Goal: Task Accomplishment & Management: Complete application form

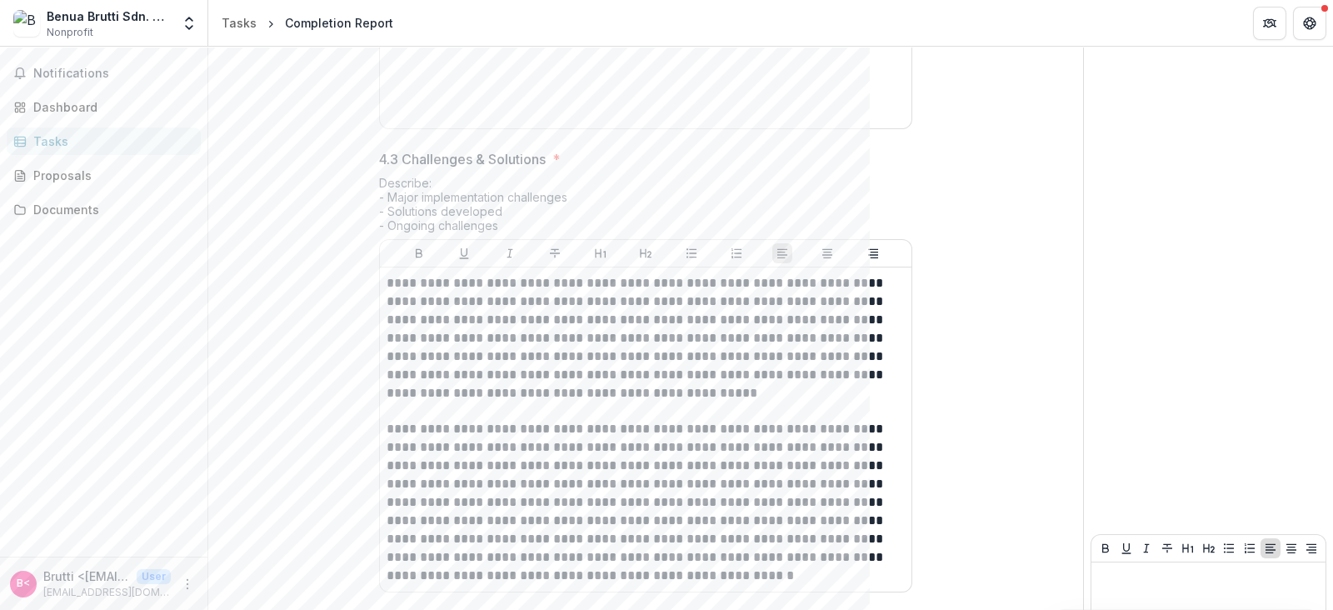
scroll to position [1083, 0]
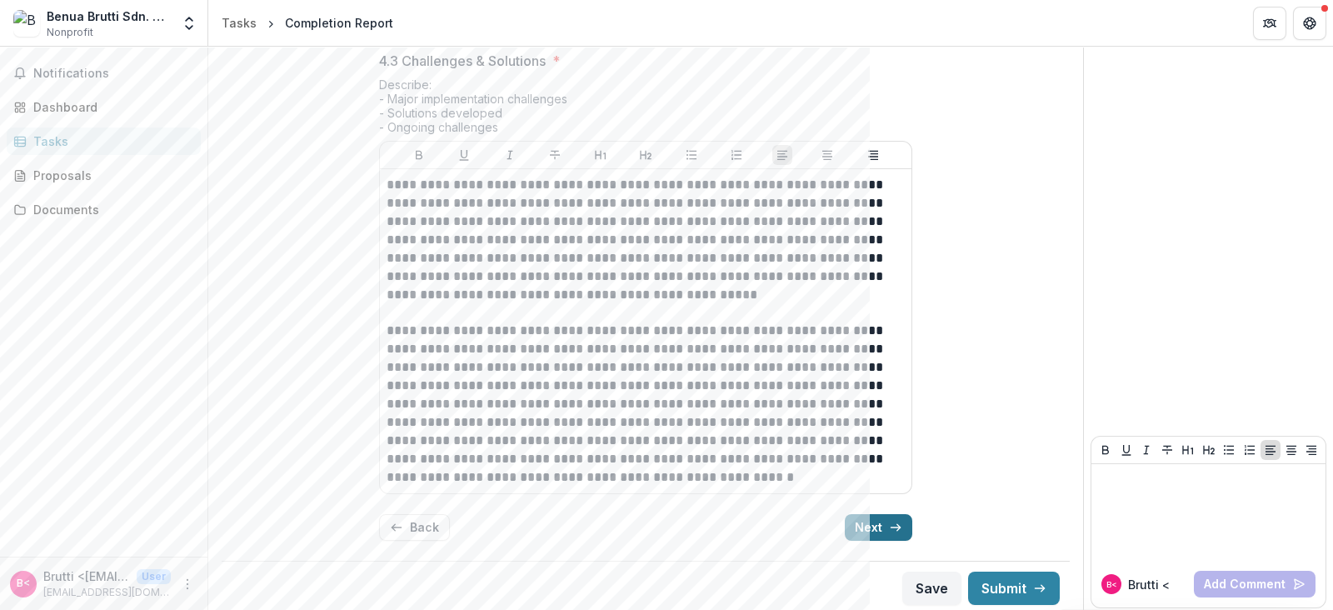
click at [868, 522] on button "Next" at bounding box center [878, 527] width 67 height 27
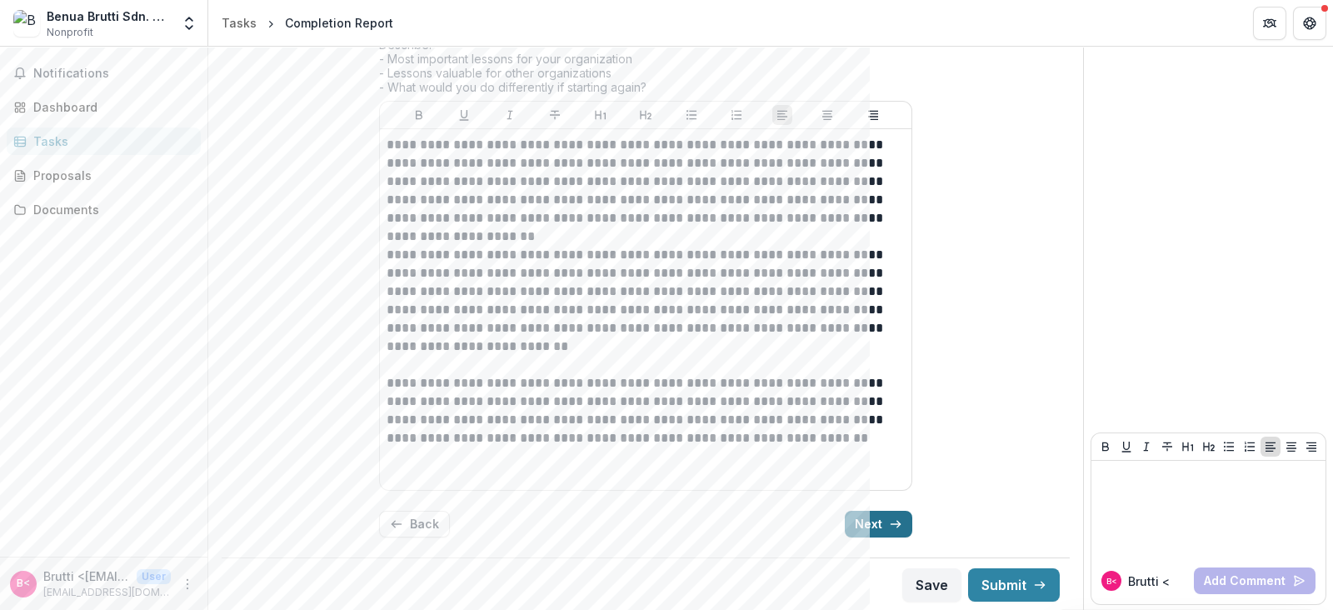
click at [868, 522] on button "Next" at bounding box center [878, 524] width 67 height 27
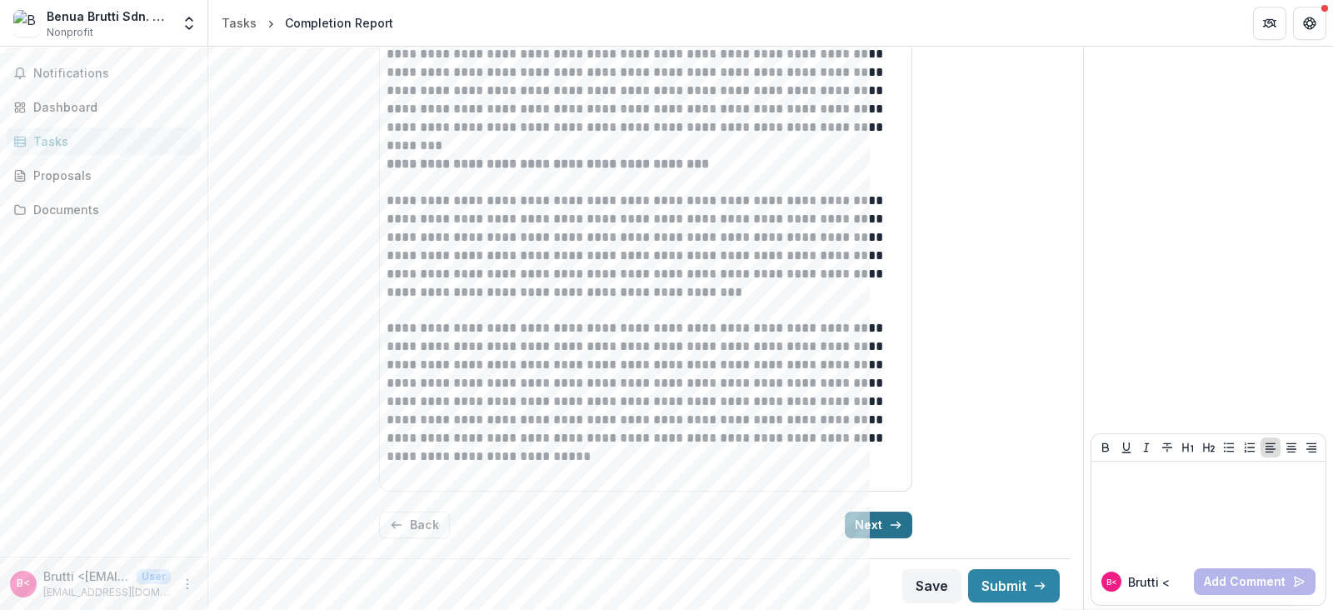
click at [868, 522] on button "Next" at bounding box center [878, 525] width 67 height 27
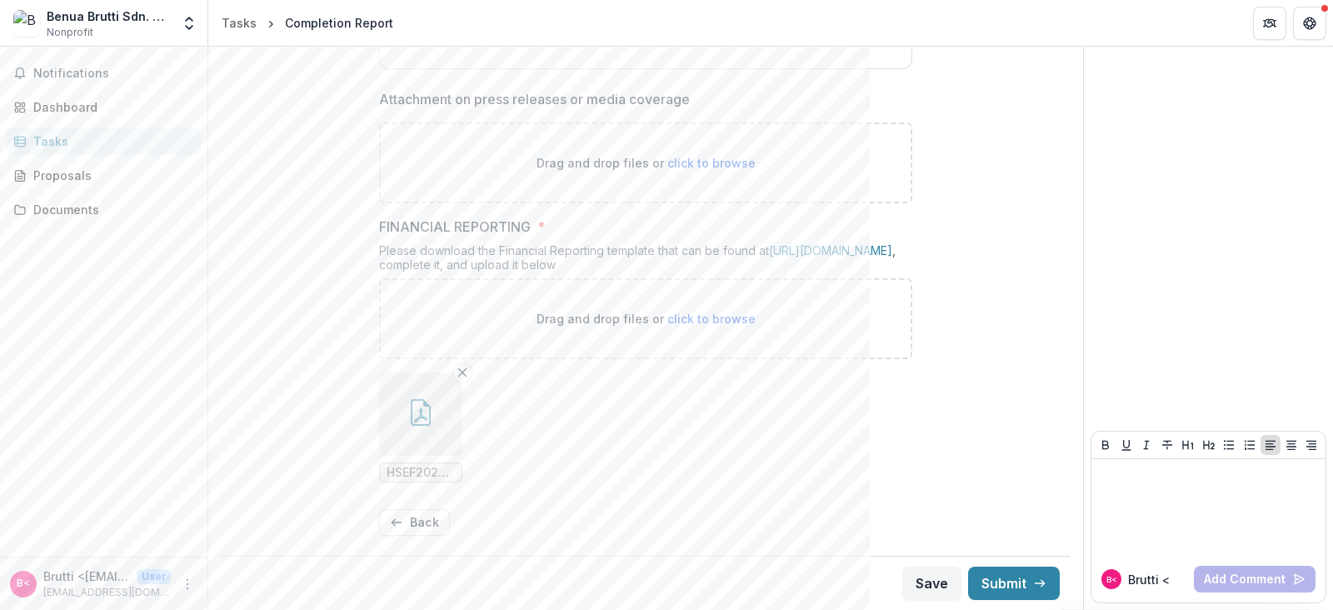
scroll to position [1360, 0]
click at [992, 577] on button "Submit" at bounding box center [1014, 583] width 92 height 33
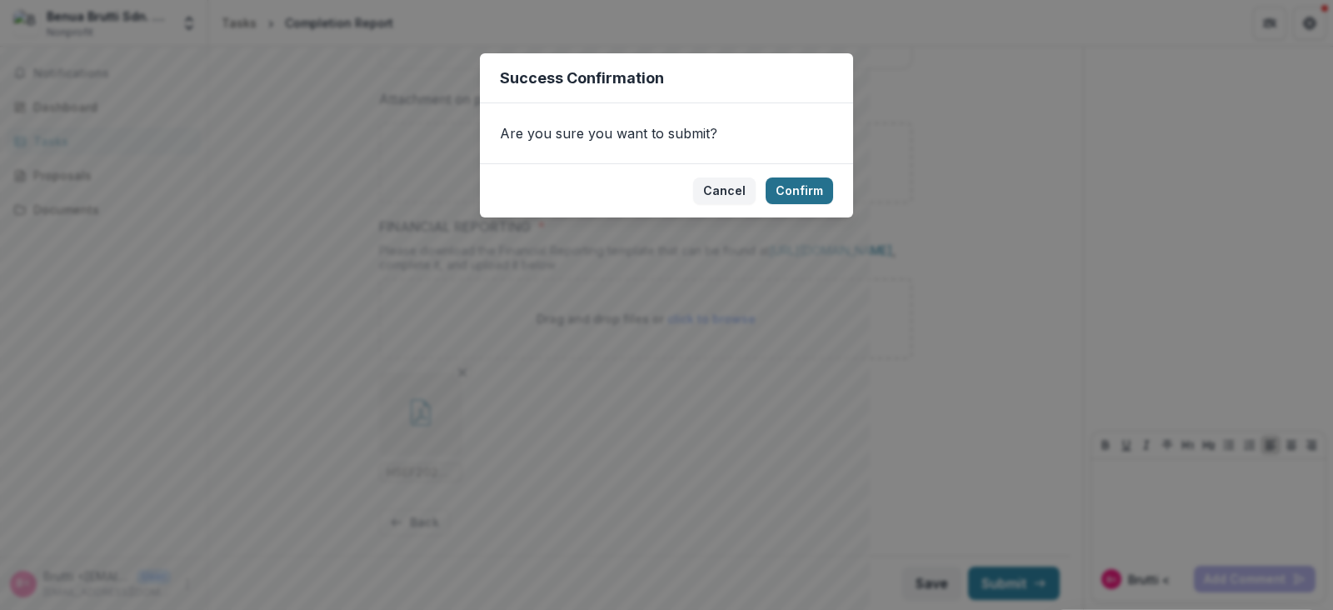
click at [809, 190] on button "Confirm" at bounding box center [799, 190] width 67 height 27
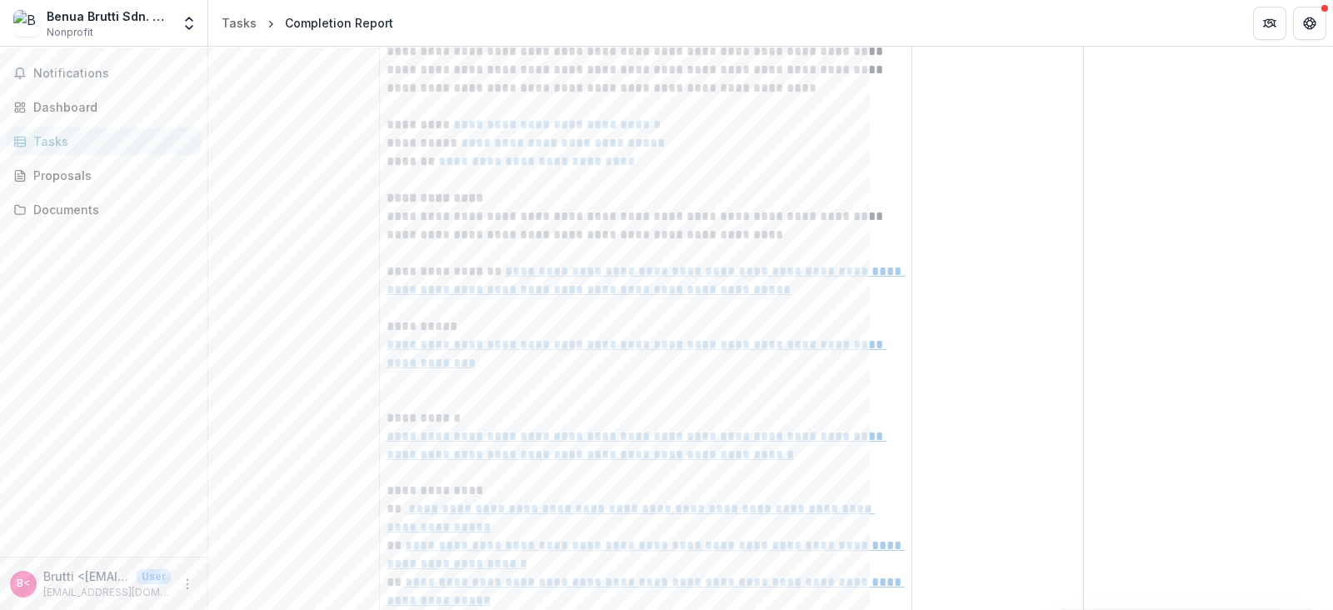
scroll to position [0, 0]
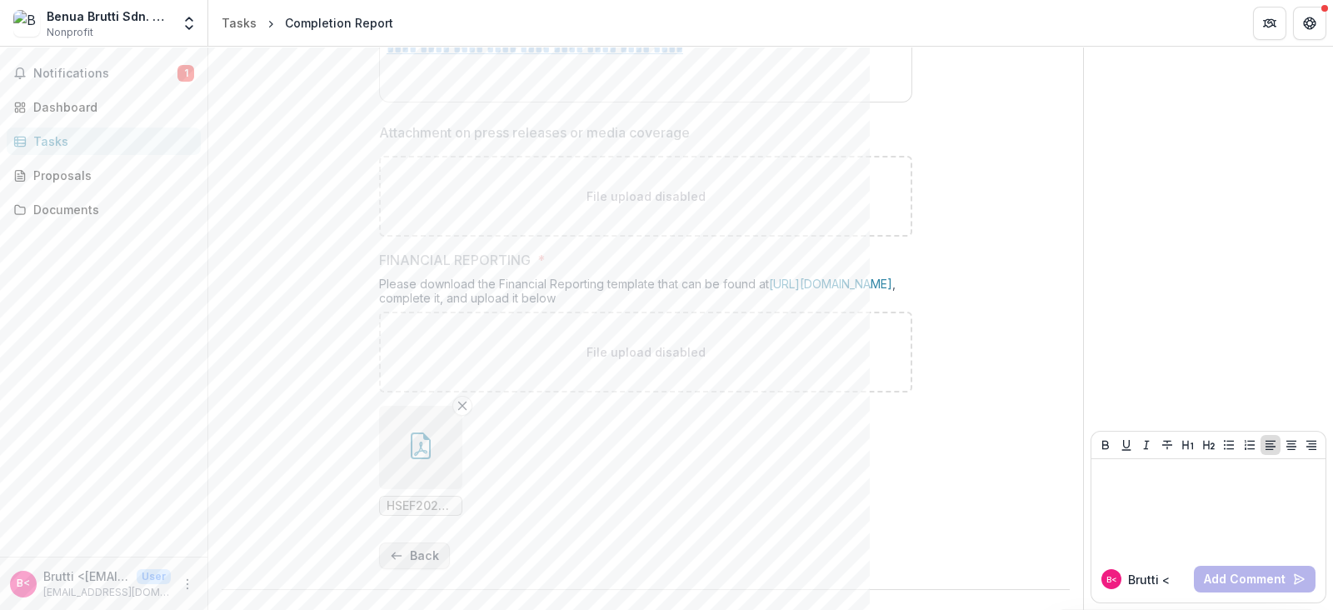
click at [400, 556] on icon "button" at bounding box center [396, 555] width 13 height 13
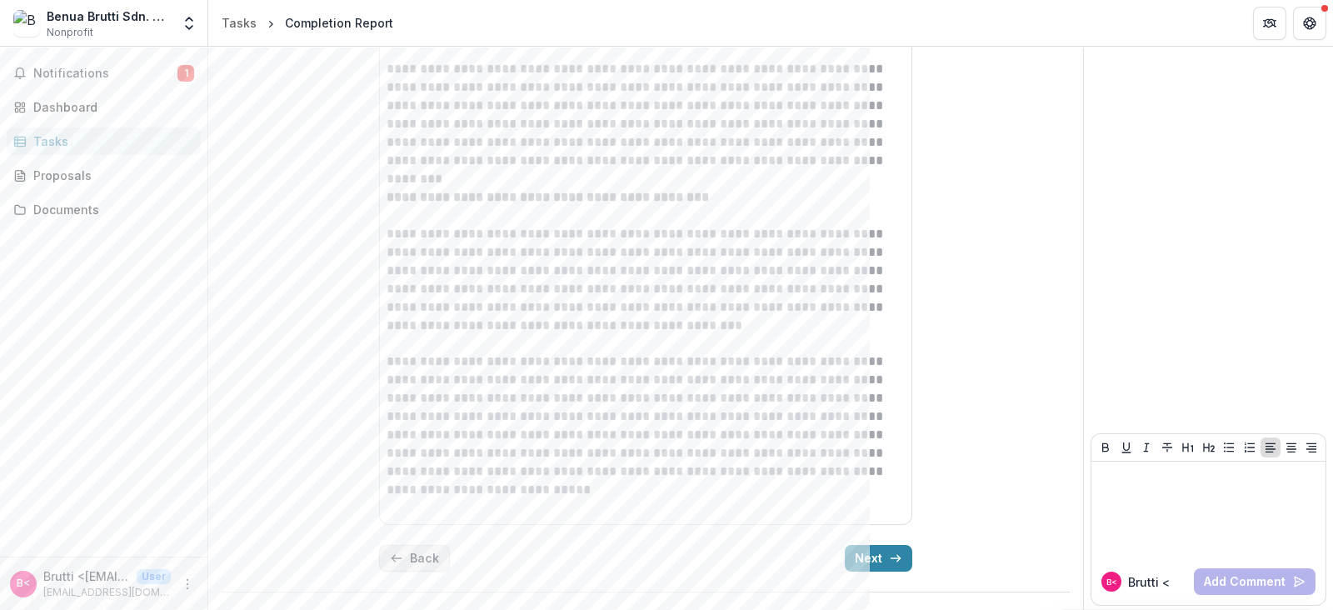
click at [400, 555] on icon "button" at bounding box center [396, 558] width 13 height 13
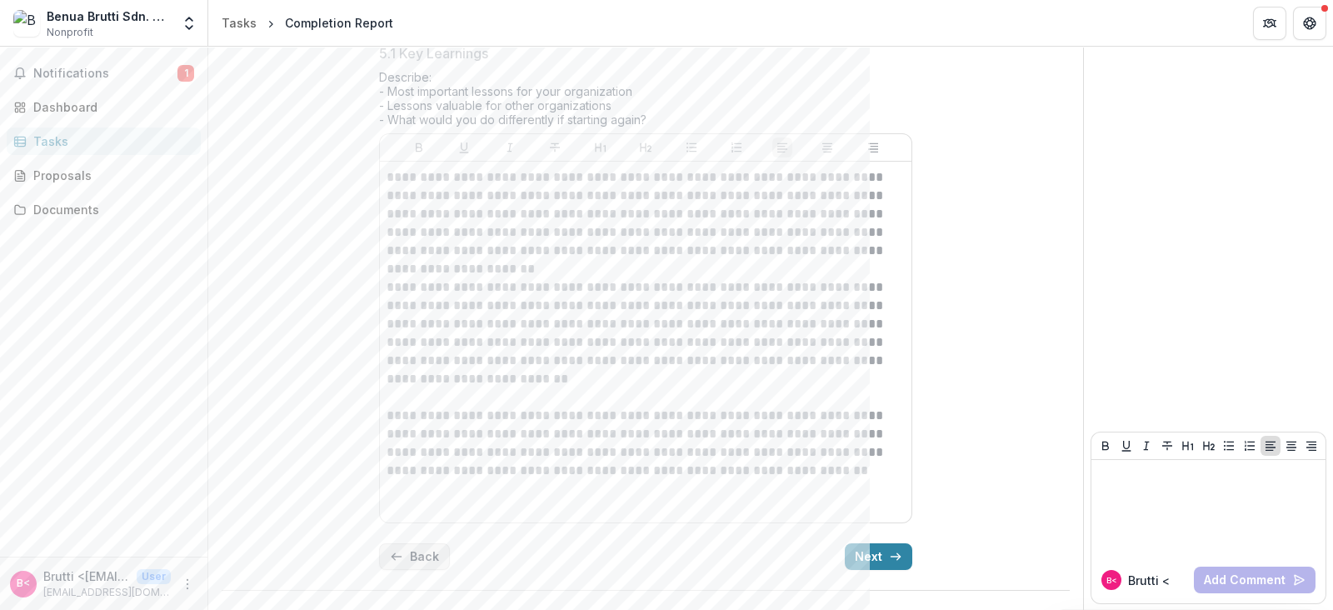
click at [400, 555] on icon "button" at bounding box center [396, 556] width 13 height 13
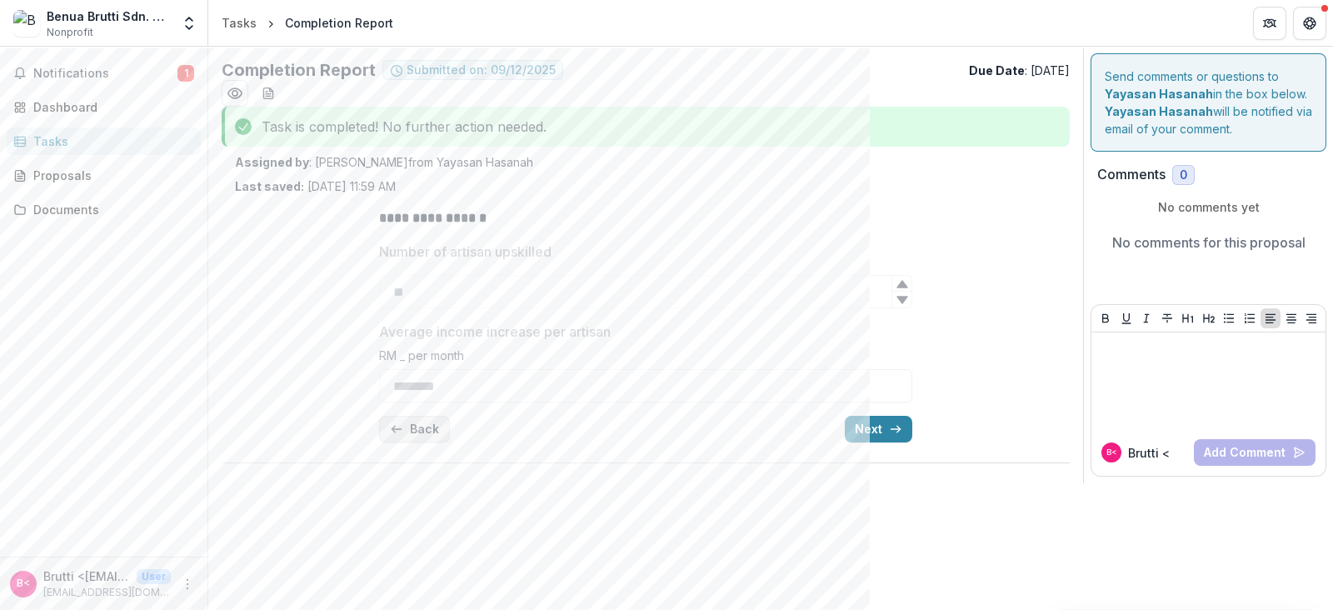
scroll to position [0, 0]
click at [400, 555] on div "**********" at bounding box center [770, 328] width 1125 height 563
click at [420, 412] on div "**********" at bounding box center [645, 325] width 533 height 261
click at [419, 419] on button "Back" at bounding box center [414, 429] width 71 height 27
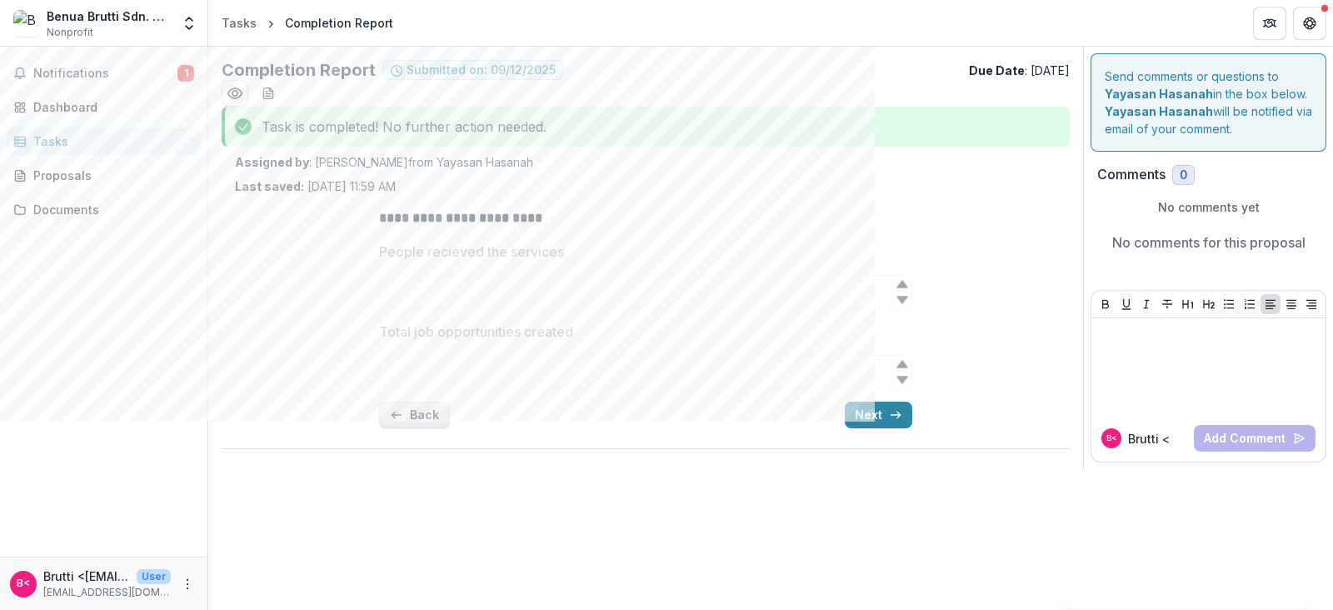
click at [419, 419] on button "Back" at bounding box center [414, 415] width 71 height 27
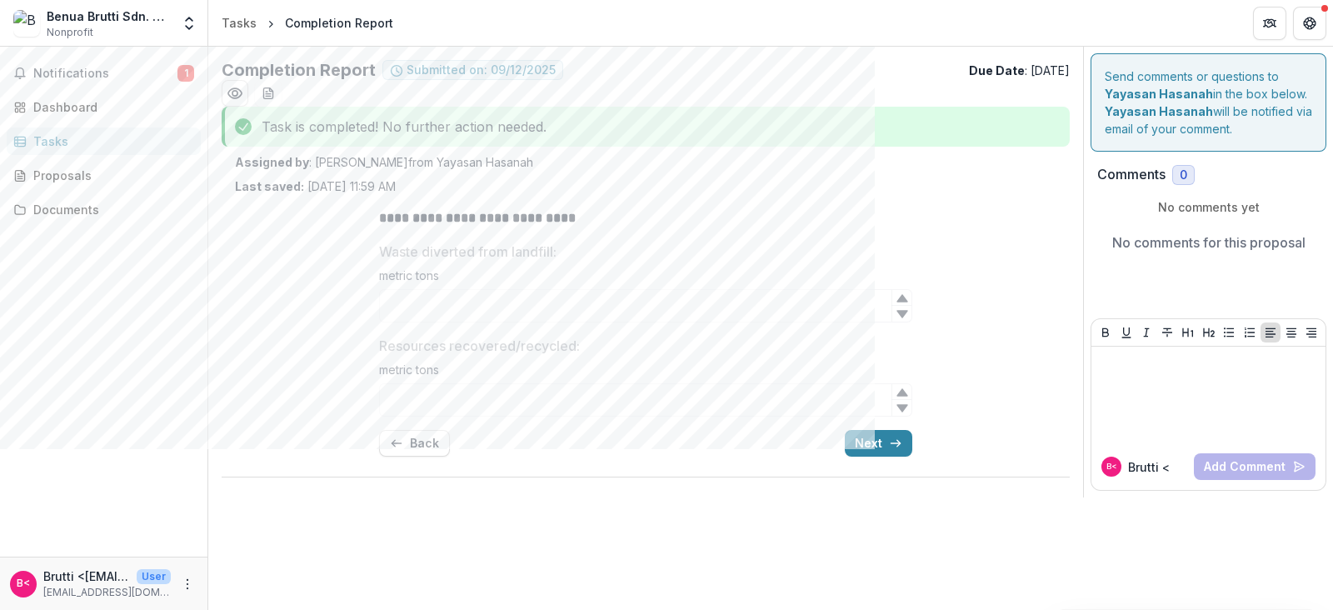
click at [422, 420] on div "**********" at bounding box center [645, 332] width 533 height 275
click at [421, 430] on button "Back" at bounding box center [414, 443] width 71 height 27
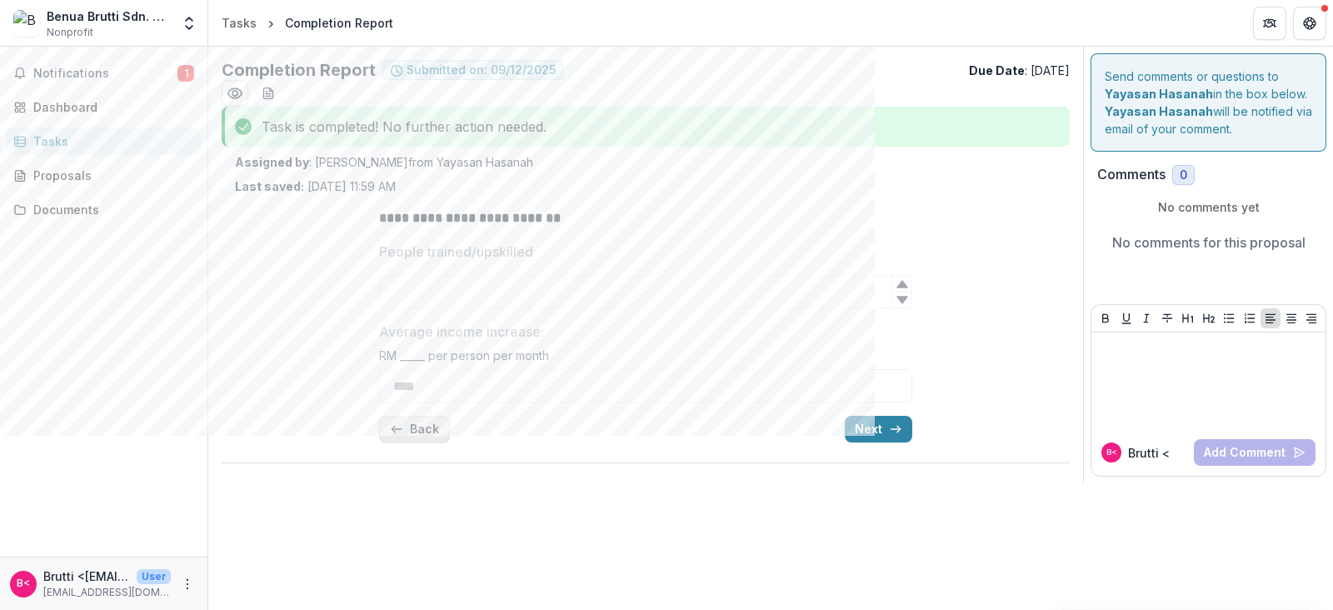
click at [421, 430] on button "Back" at bounding box center [414, 429] width 71 height 27
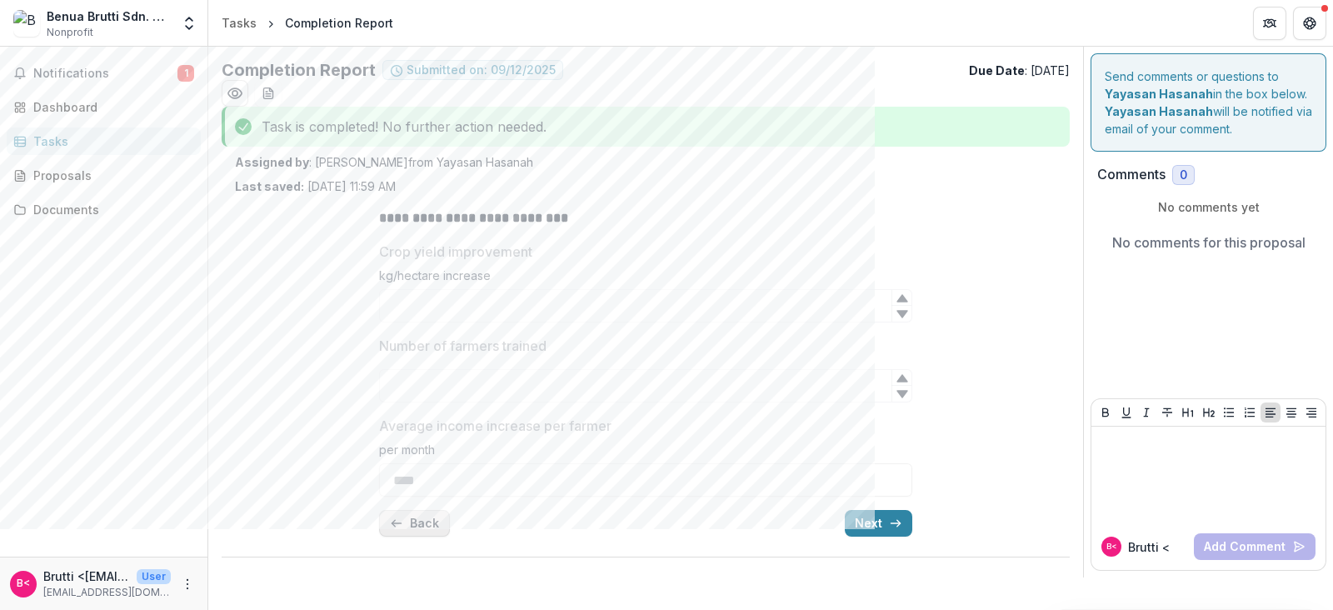
click at [412, 512] on button "Back" at bounding box center [414, 523] width 71 height 27
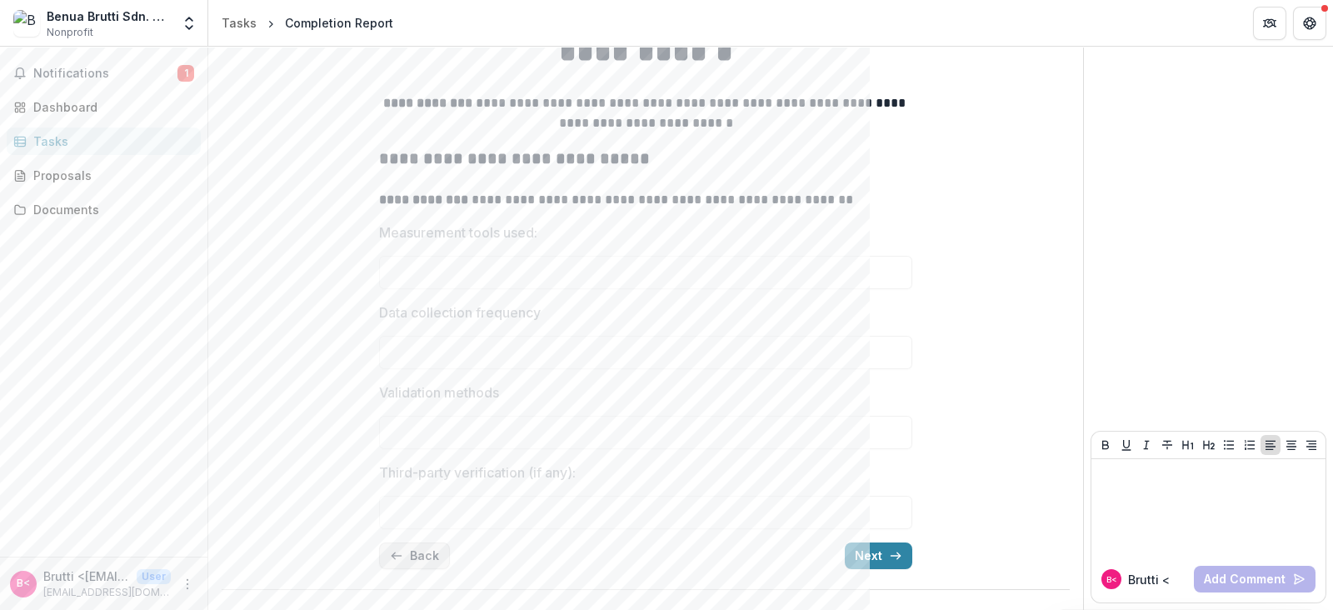
click at [397, 555] on icon "button" at bounding box center [396, 555] width 13 height 13
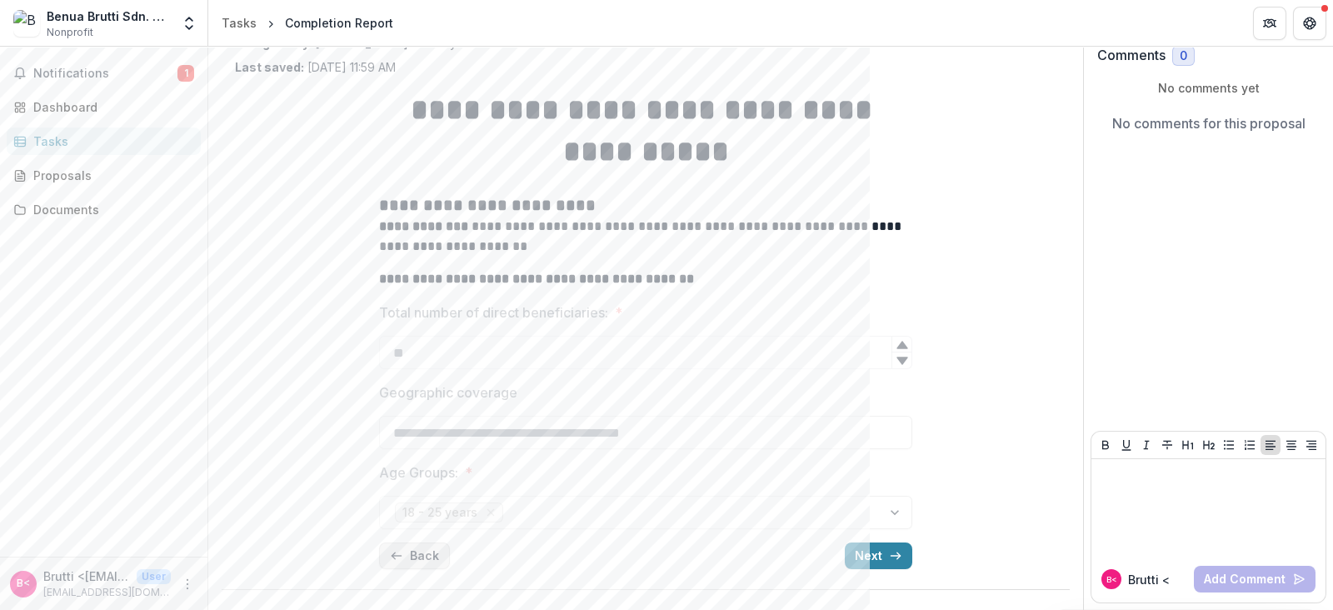
click at [397, 555] on icon "button" at bounding box center [396, 555] width 13 height 13
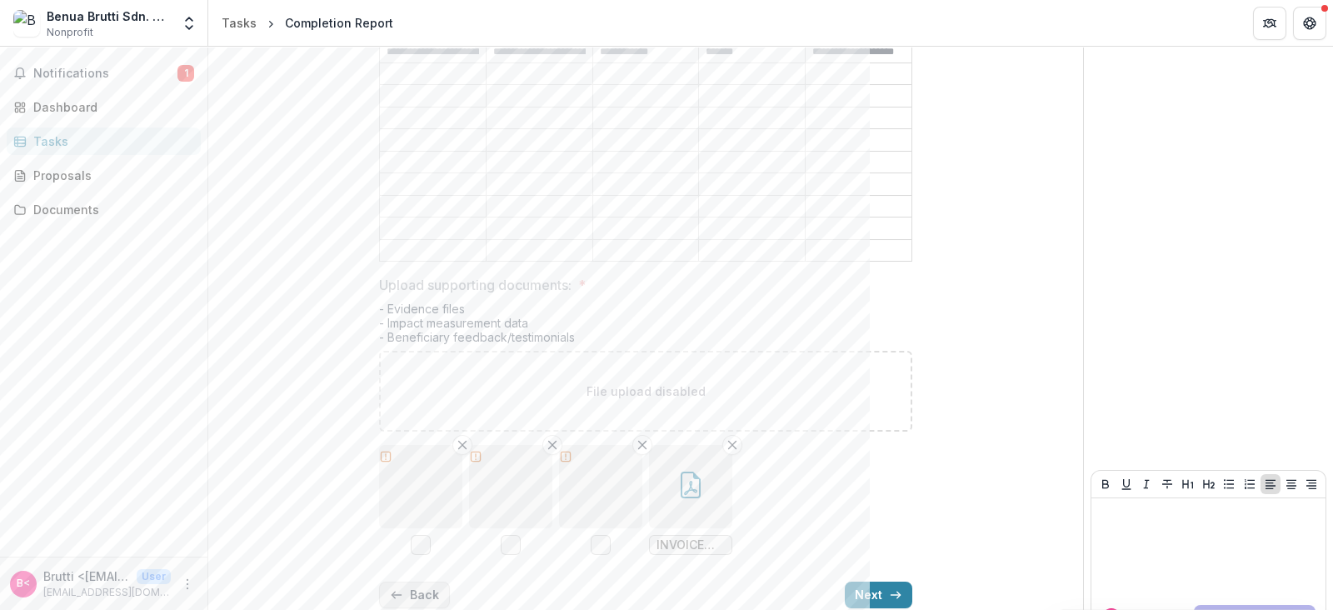
click at [397, 595] on line "button" at bounding box center [396, 595] width 9 height 0
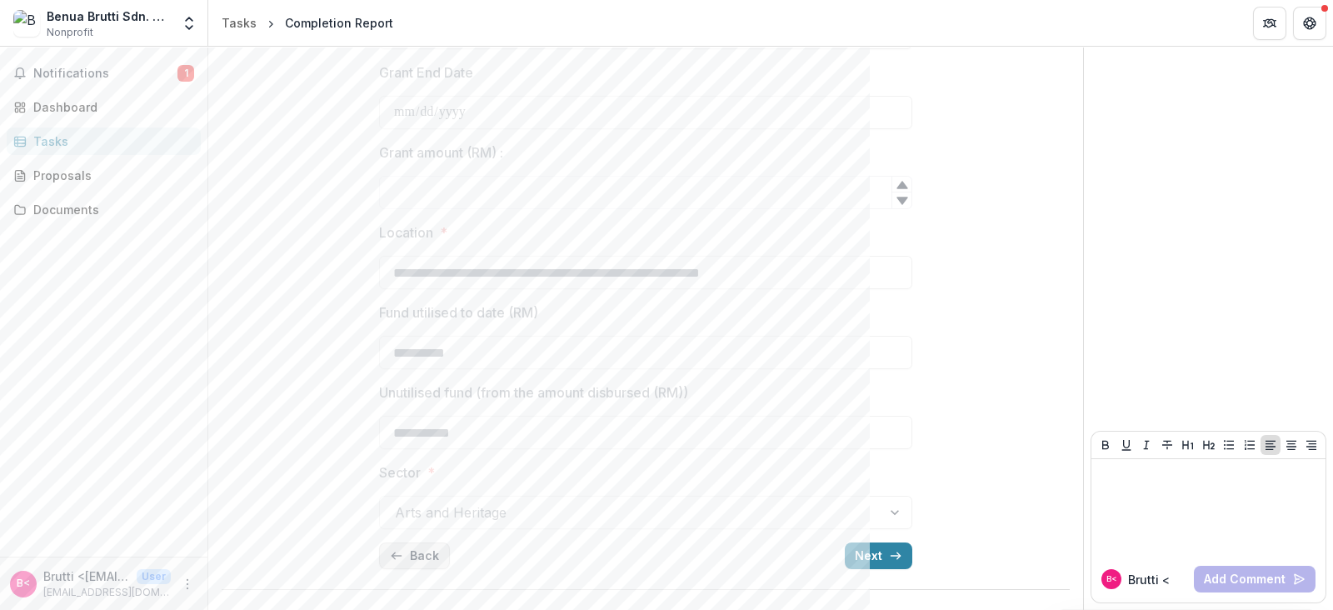
scroll to position [385, 0]
click at [396, 543] on button "Back" at bounding box center [414, 556] width 71 height 27
